Goal: Task Accomplishment & Management: Complete application form

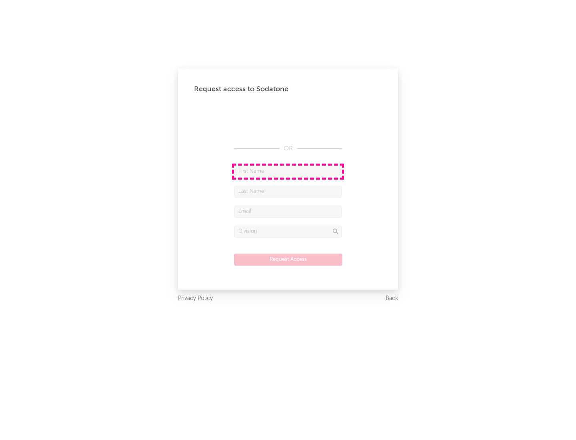
click at [288, 171] on input "text" at bounding box center [288, 172] width 108 height 12
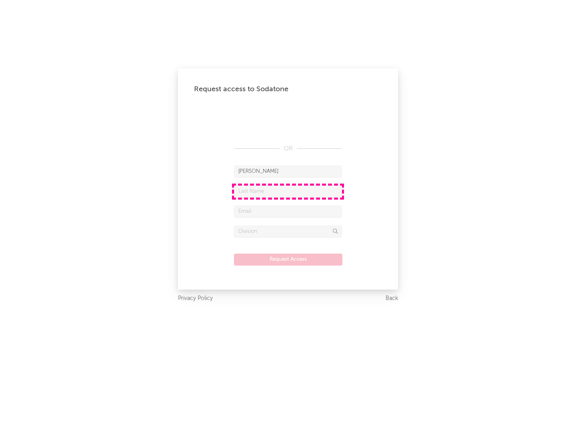
type input "[PERSON_NAME]"
click at [288, 191] on input "text" at bounding box center [288, 192] width 108 height 12
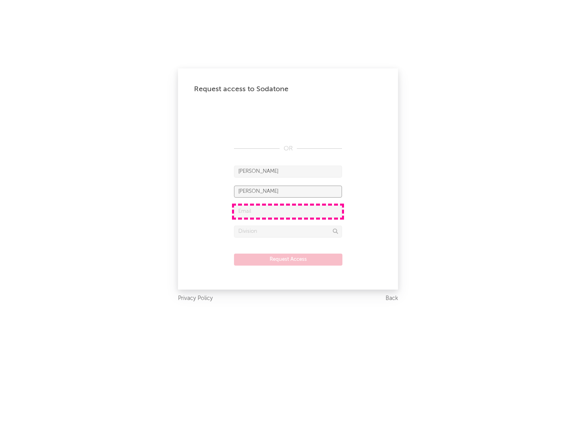
type input "[PERSON_NAME]"
click at [288, 211] on input "text" at bounding box center [288, 212] width 108 height 12
type input "[EMAIL_ADDRESS][DOMAIN_NAME]"
click at [288, 231] on input "text" at bounding box center [288, 232] width 108 height 12
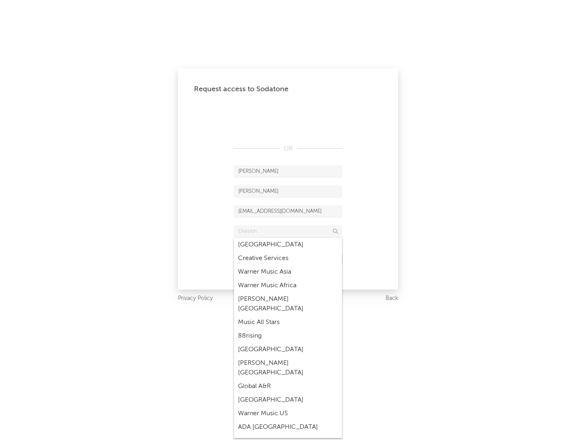
click at [288, 316] on div "Music All Stars" at bounding box center [288, 323] width 108 height 14
type input "Music All Stars"
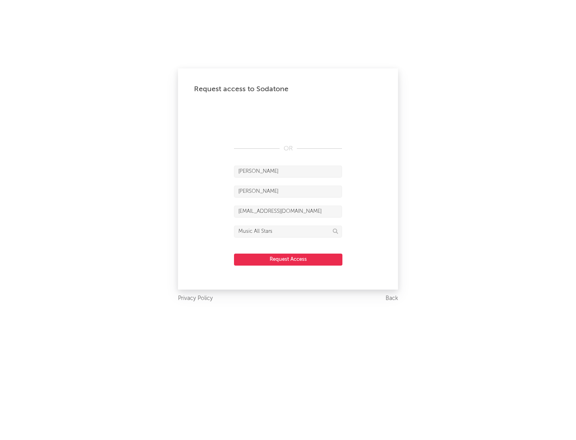
click at [288, 259] on button "Request Access" at bounding box center [288, 260] width 108 height 12
